Goal: Transaction & Acquisition: Purchase product/service

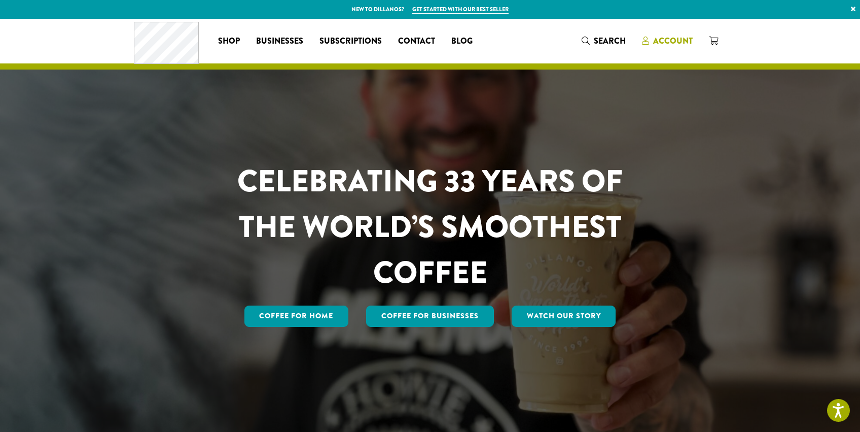
click at [659, 42] on span "Account" at bounding box center [673, 41] width 40 height 12
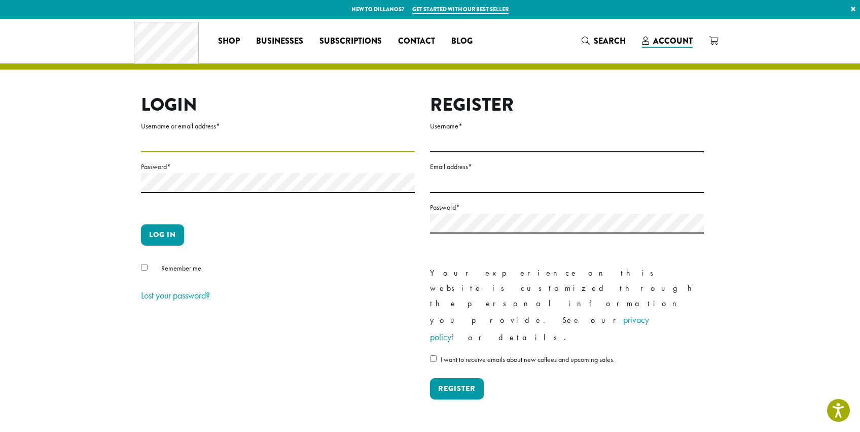
click at [228, 141] on input "Username or email address *" at bounding box center [278, 142] width 274 height 20
type input "**********"
click at [161, 242] on button "Log in" at bounding box center [162, 234] width 43 height 21
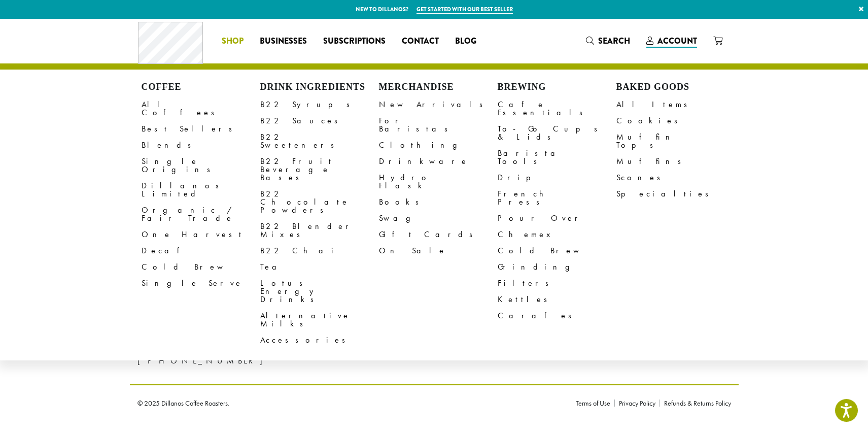
click at [85, 313] on div "Dillanos Coffee Roasters 1620 45th Street E Sumner, WA 98390 (253) 826-1807 Abo…" at bounding box center [434, 352] width 868 height 135
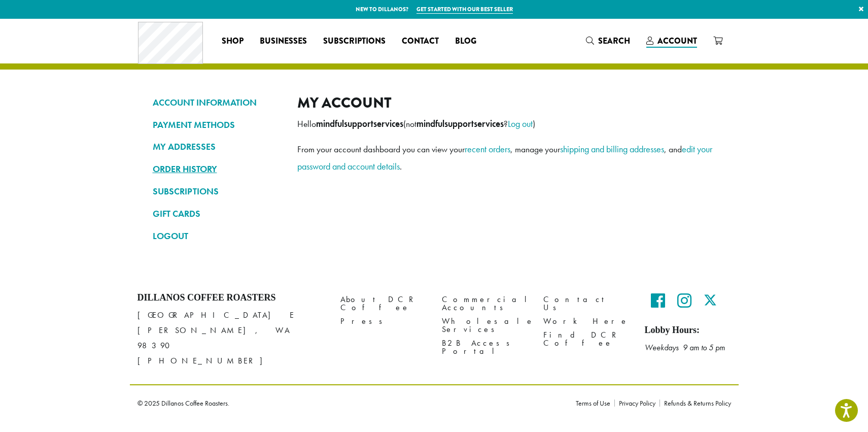
click at [190, 170] on link "ORDER HISTORY" at bounding box center [217, 168] width 129 height 17
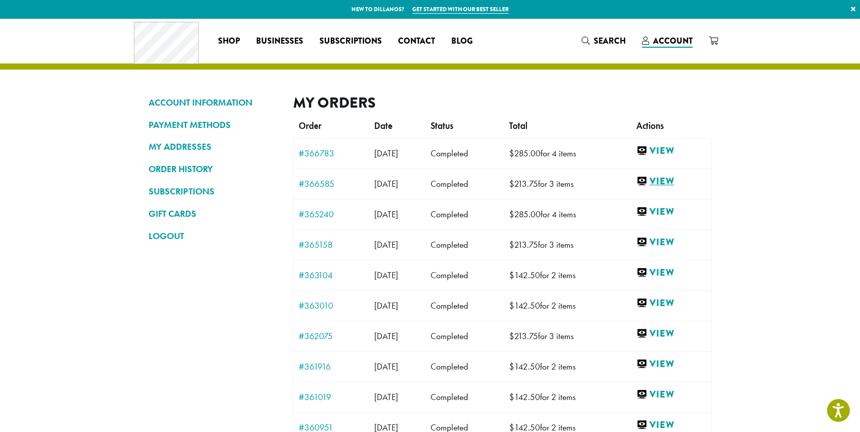
click at [674, 182] on link "View" at bounding box center [671, 181] width 69 height 13
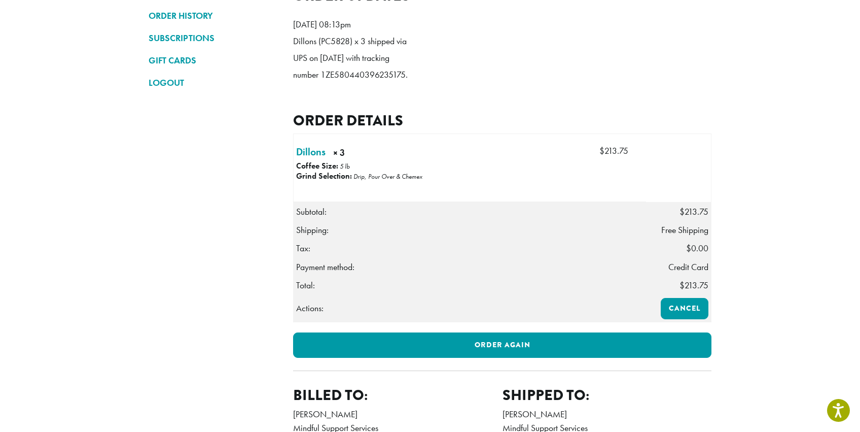
scroll to position [235, 0]
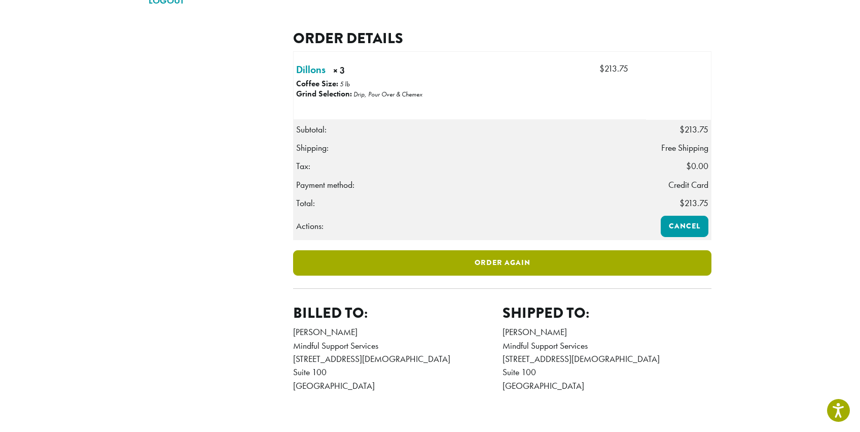
click at [465, 275] on link "Order again" at bounding box center [502, 262] width 418 height 25
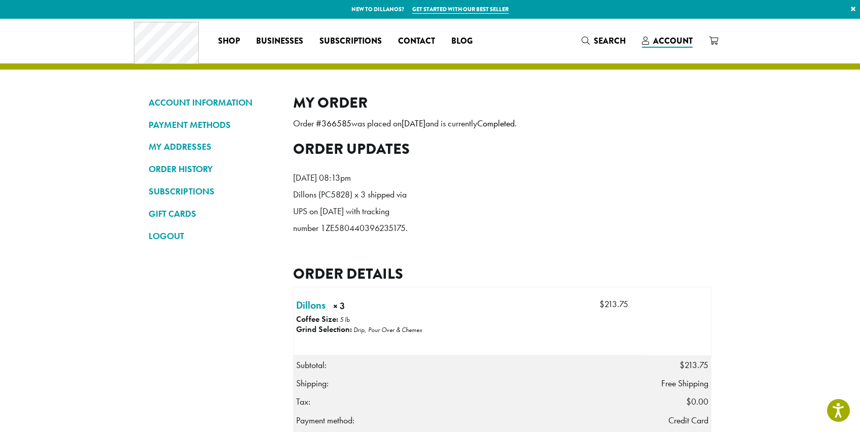
scroll to position [116, 0]
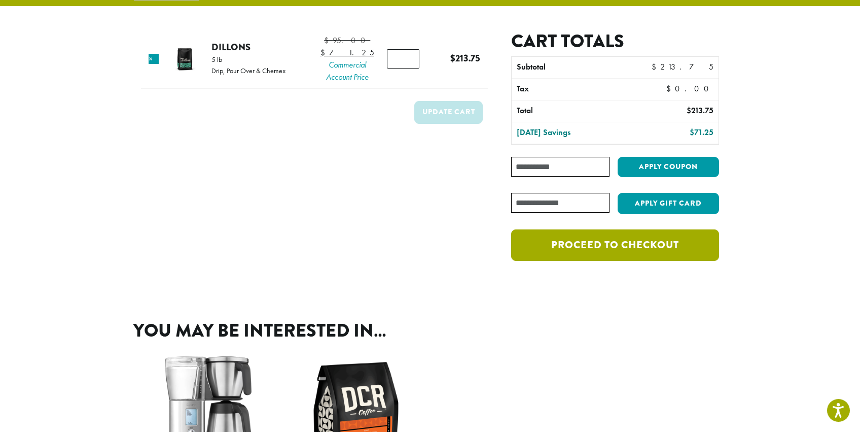
scroll to position [67, 0]
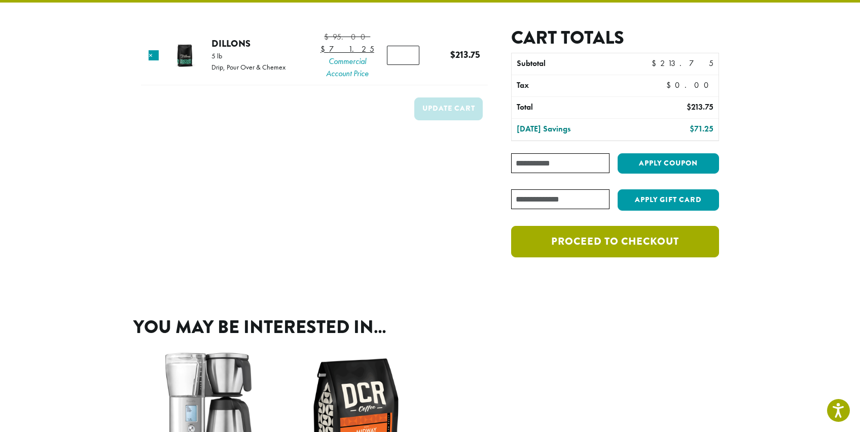
click at [568, 242] on link "Proceed to checkout" at bounding box center [615, 241] width 208 height 31
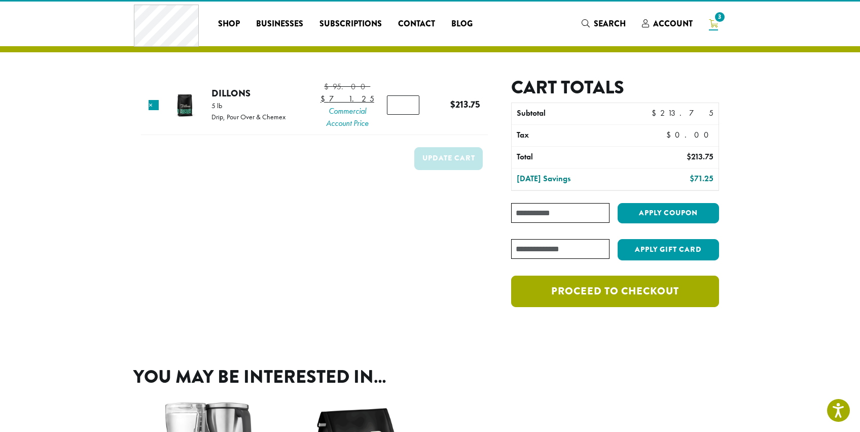
scroll to position [14, 0]
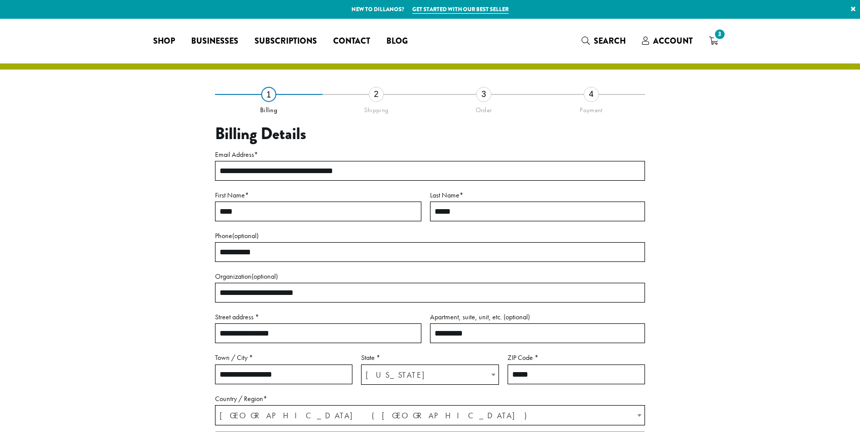
select select "**"
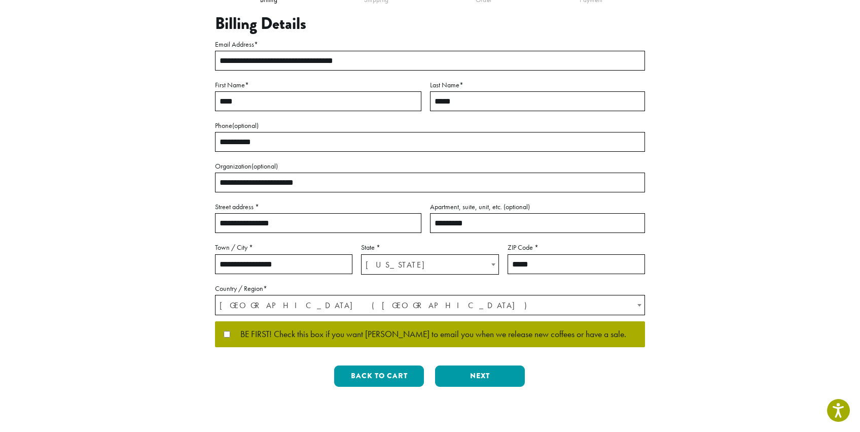
scroll to position [117, 0]
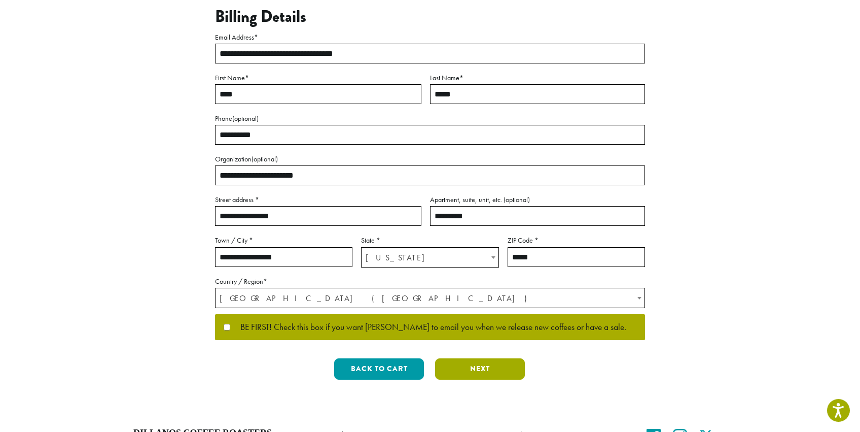
click at [463, 366] on button "Next" at bounding box center [480, 368] width 90 height 21
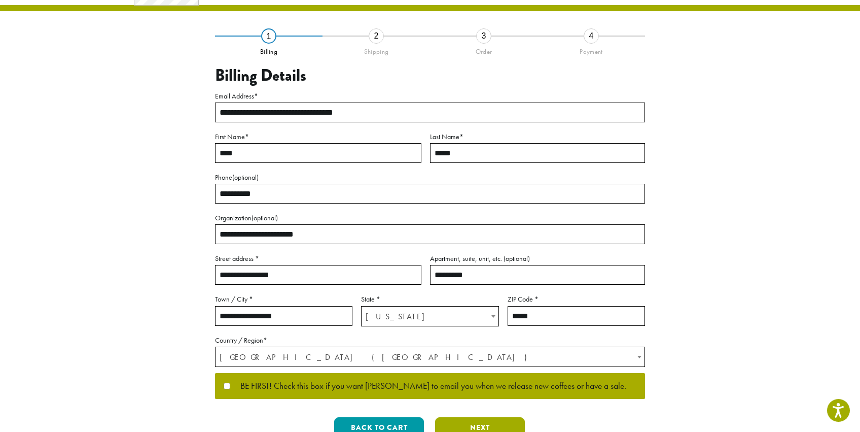
scroll to position [0, 0]
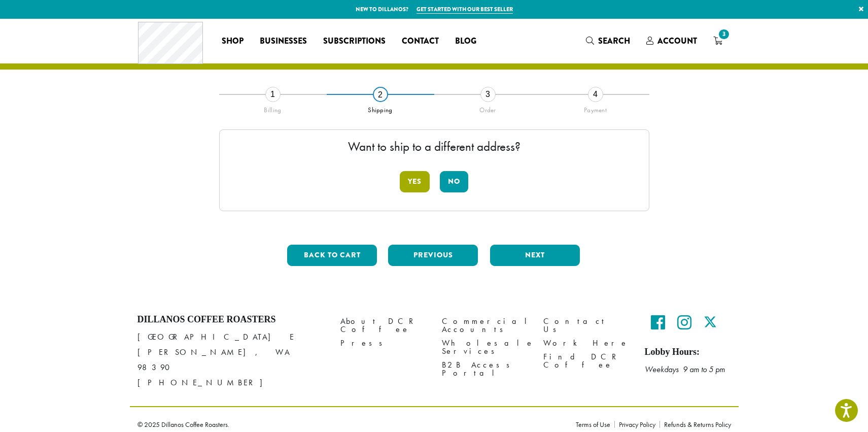
click at [410, 187] on button "Yes" at bounding box center [415, 181] width 30 height 21
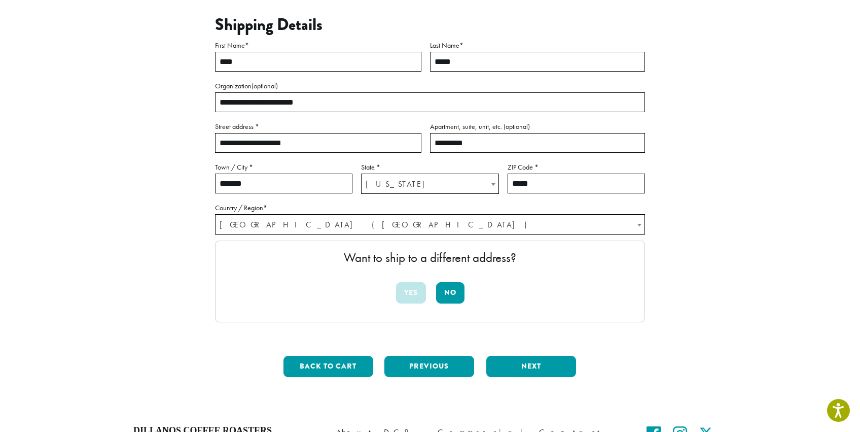
scroll to position [120, 0]
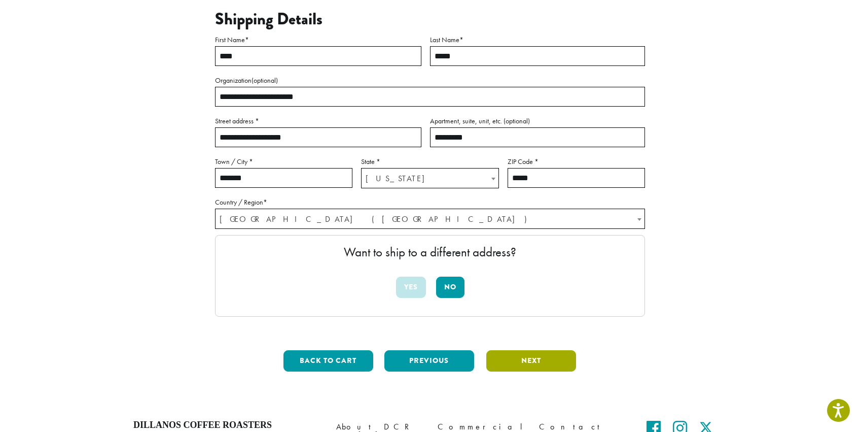
click at [534, 366] on button "Next" at bounding box center [531, 360] width 90 height 21
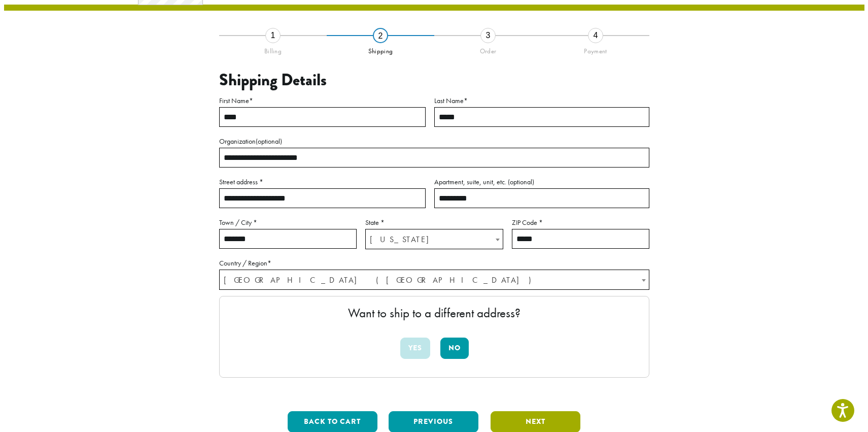
scroll to position [58, 0]
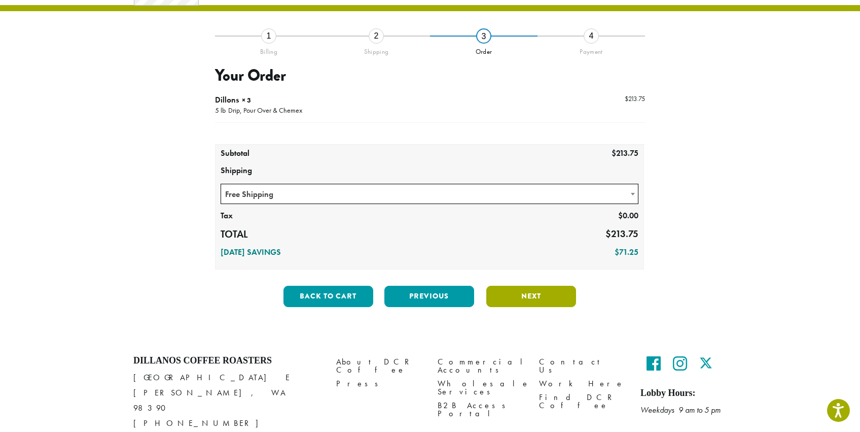
click at [539, 300] on button "Next" at bounding box center [531, 296] width 90 height 21
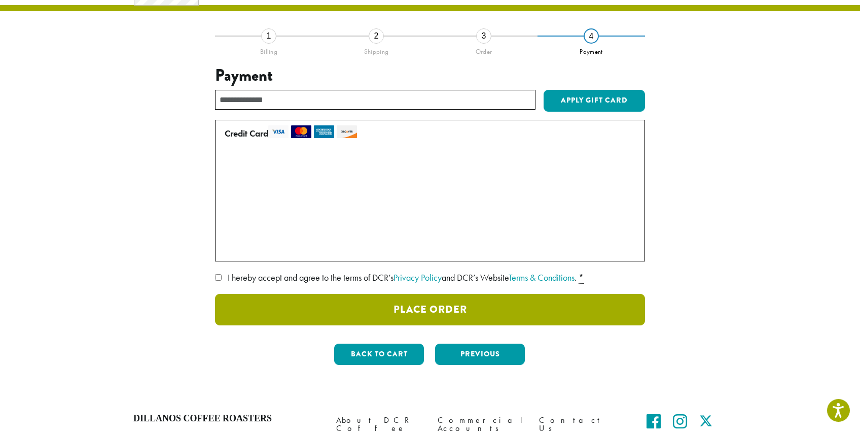
click at [488, 301] on button "Place Order" at bounding box center [430, 309] width 430 height 31
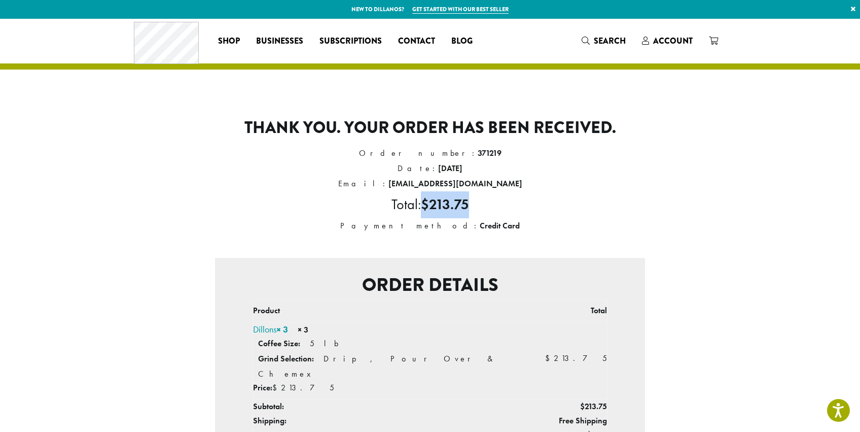
drag, startPoint x: 423, startPoint y: 205, endPoint x: 485, endPoint y: 207, distance: 62.4
click at [484, 207] on li "Total: $ 213.75" at bounding box center [430, 204] width 430 height 27
copy bdi "$ 213.75"
